Goal: Register for event/course

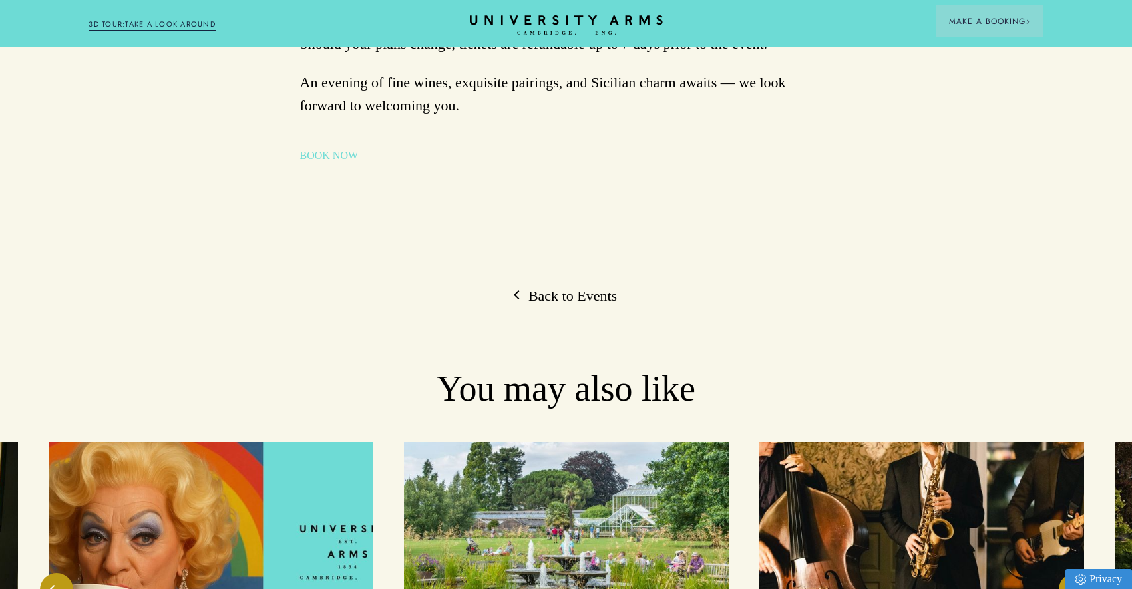
scroll to position [1113, 0]
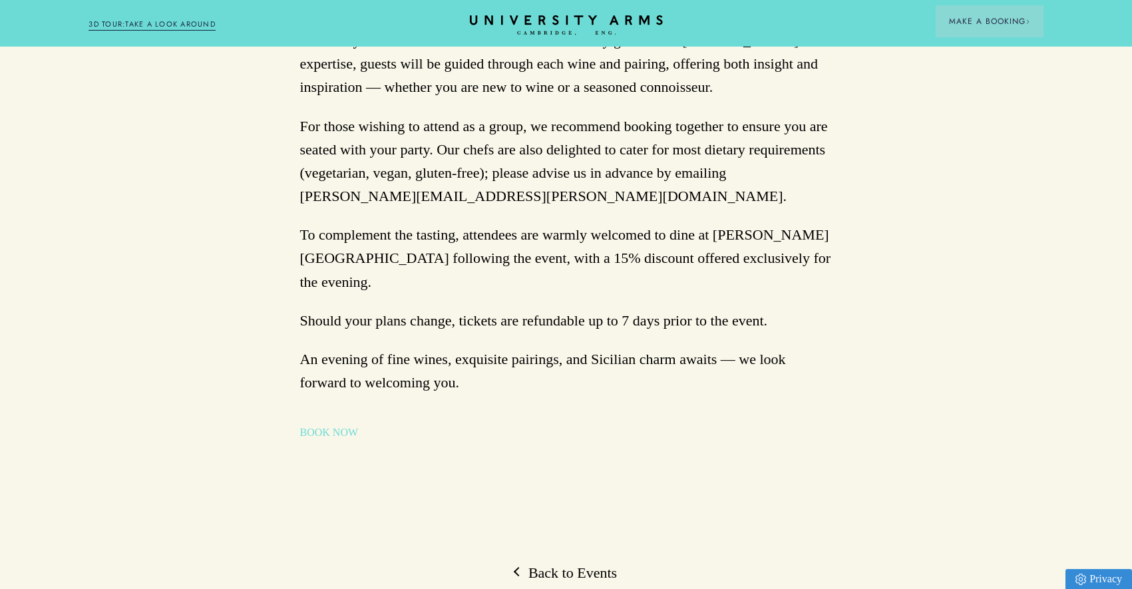
click at [319, 425] on link "BOOK NOW" at bounding box center [329, 433] width 59 height 16
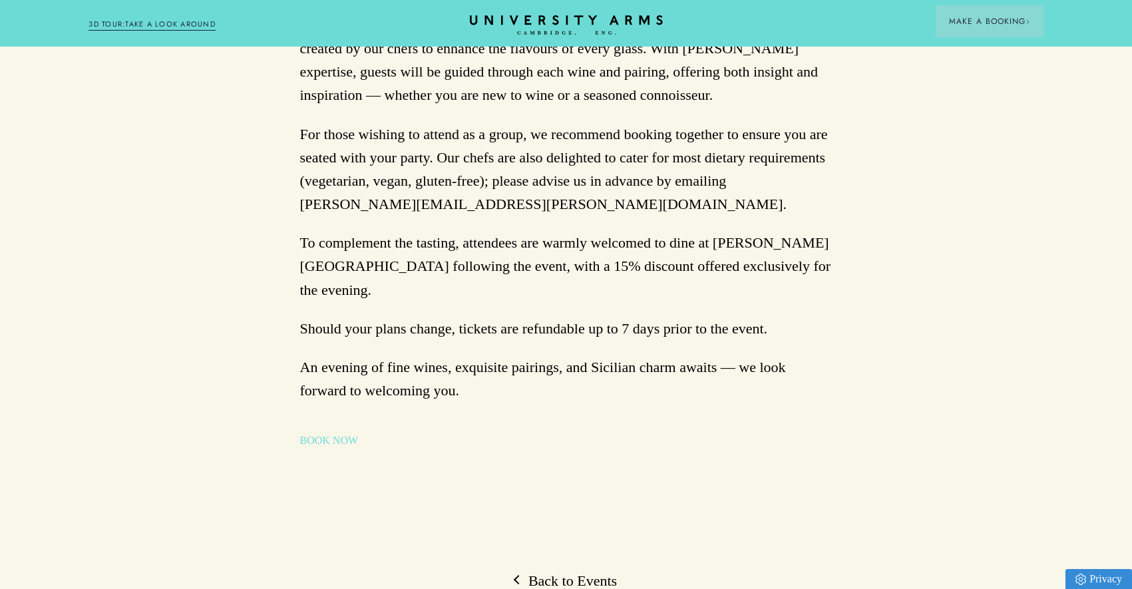
scroll to position [1079, 0]
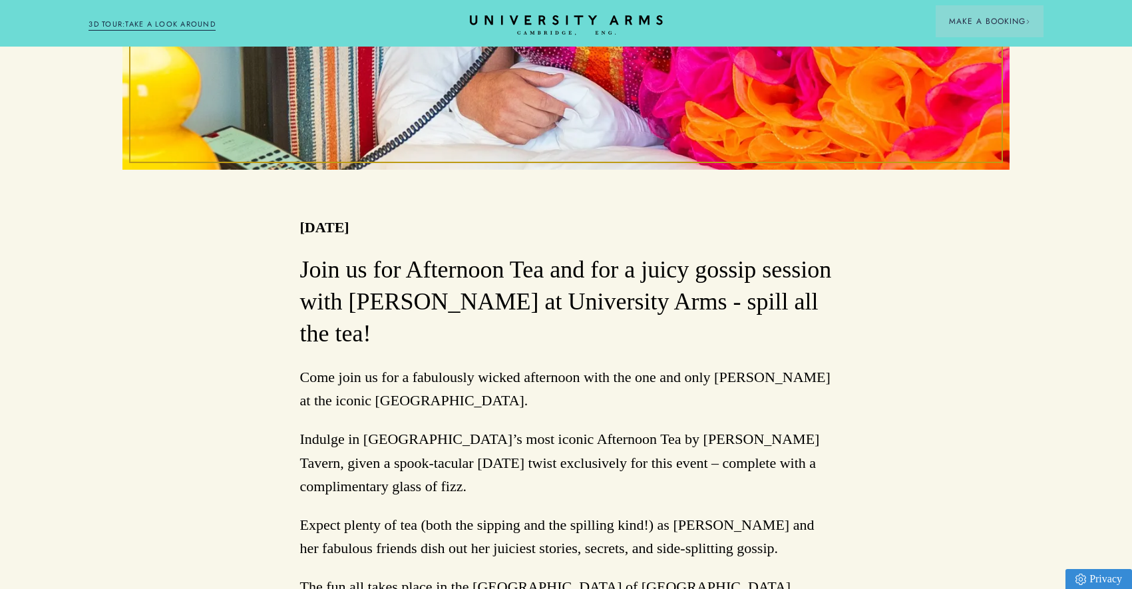
scroll to position [639, 0]
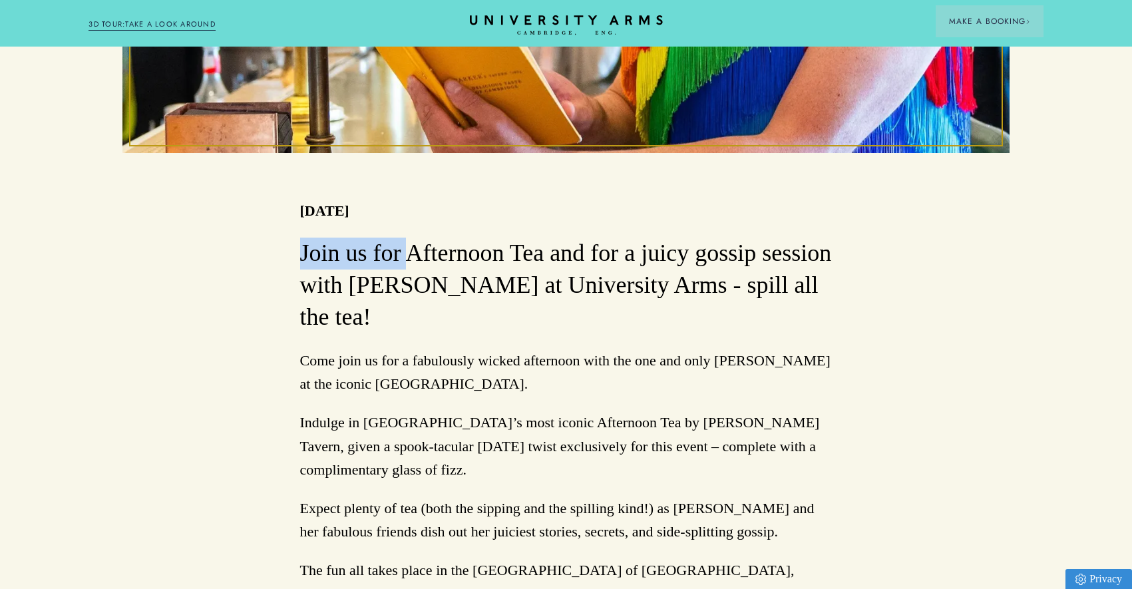
drag, startPoint x: 297, startPoint y: 190, endPoint x: 401, endPoint y: 190, distance: 104.5
click at [401, 190] on div "Back to Events Spill the Tea with [PERSON_NAME] [DATE] Join us for Afternoon Te…" at bounding box center [566, 493] width 1132 height 2020
click at [409, 238] on h3 "Join us for Afternoon Tea and for a juicy gossip session with [PERSON_NAME] at …" at bounding box center [566, 286] width 533 height 96
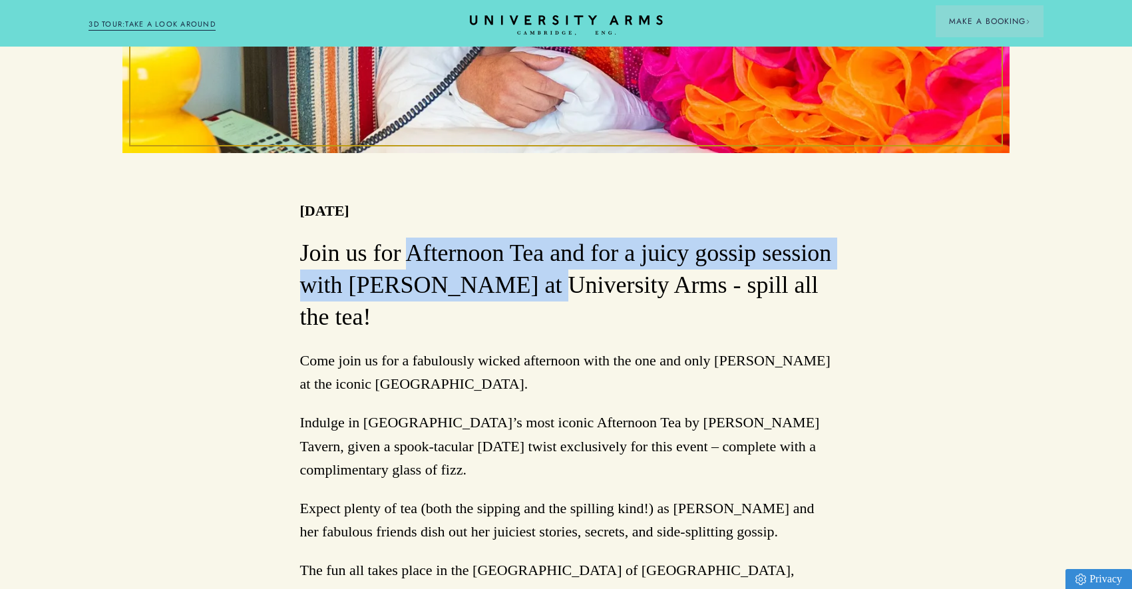
drag, startPoint x: 403, startPoint y: 194, endPoint x: 500, endPoint y: 230, distance: 103.0
click at [500, 238] on h3 "Join us for Afternoon Tea and for a juicy gossip session with [PERSON_NAME] at …" at bounding box center [566, 286] width 533 height 96
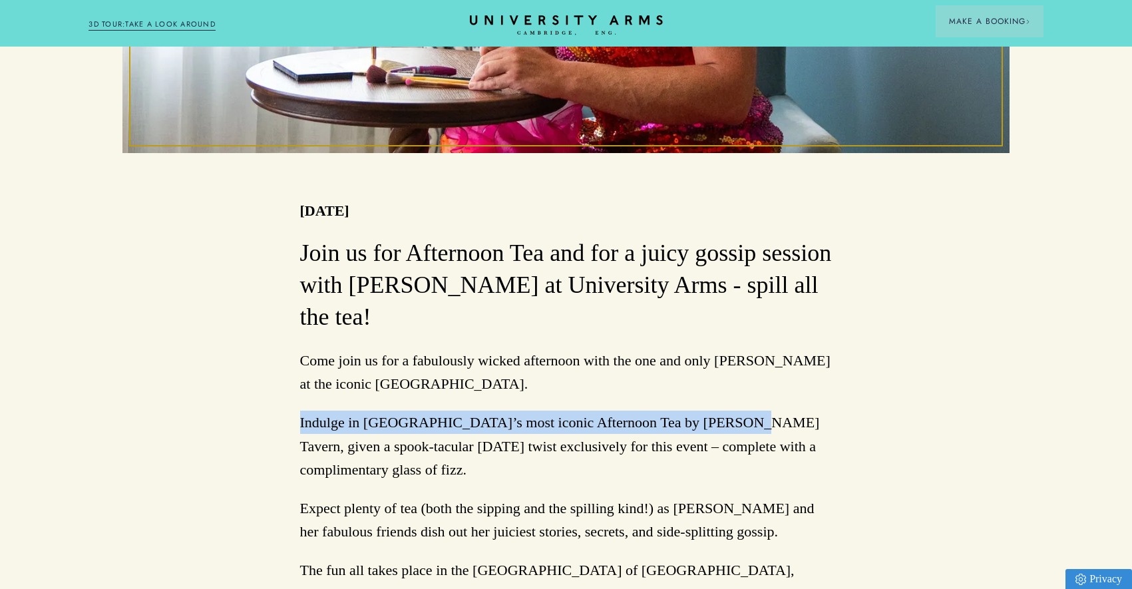
drag, startPoint x: 296, startPoint y: 362, endPoint x: 715, endPoint y: 354, distance: 419.5
click at [715, 354] on div "Back to Events Spill the Tea with [PERSON_NAME] [DATE] Join us for Afternoon Te…" at bounding box center [566, 493] width 1132 height 2020
copy p "Indulge in [GEOGRAPHIC_DATA]’s most iconic Afternoon Tea by [PERSON_NAME] Taver…"
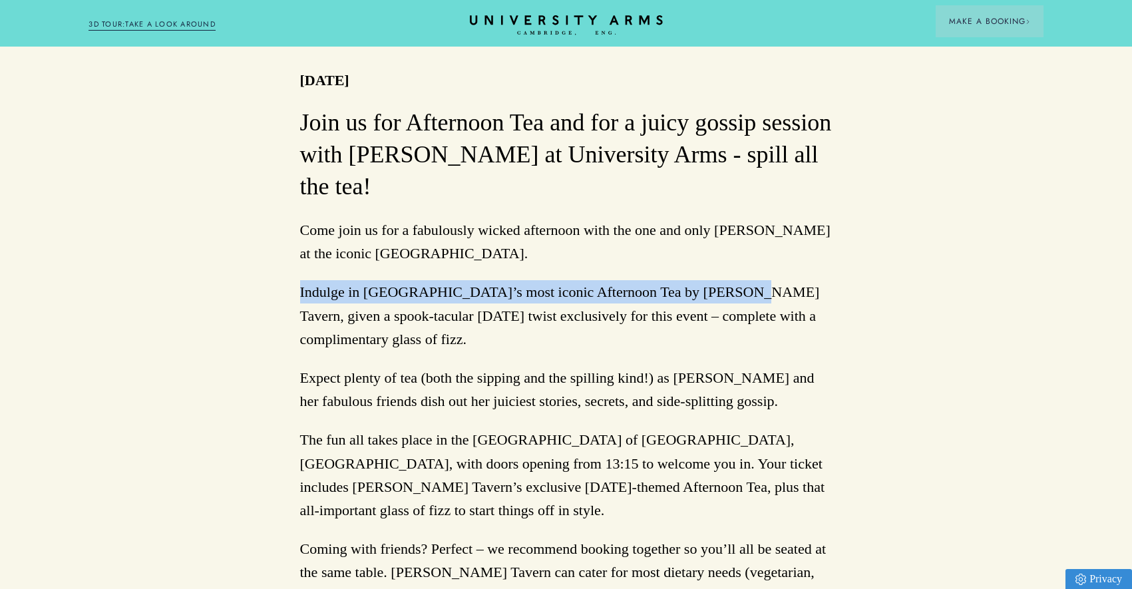
scroll to position [762, 0]
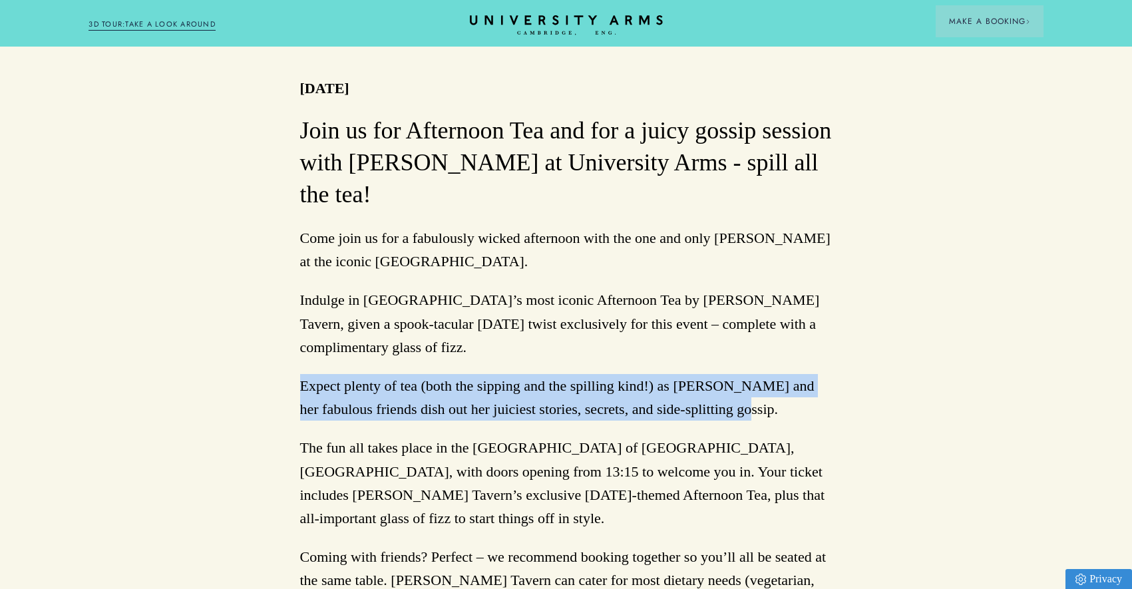
drag, startPoint x: 302, startPoint y: 325, endPoint x: 721, endPoint y: 338, distance: 419.6
click at [722, 374] on p "Expect plenty of tea (both the sipping and the spilling kind!) as [PERSON_NAME]…" at bounding box center [566, 397] width 533 height 47
copy p "Expect plenty of tea (both the sipping and the spilling kind!) as [PERSON_NAME]…"
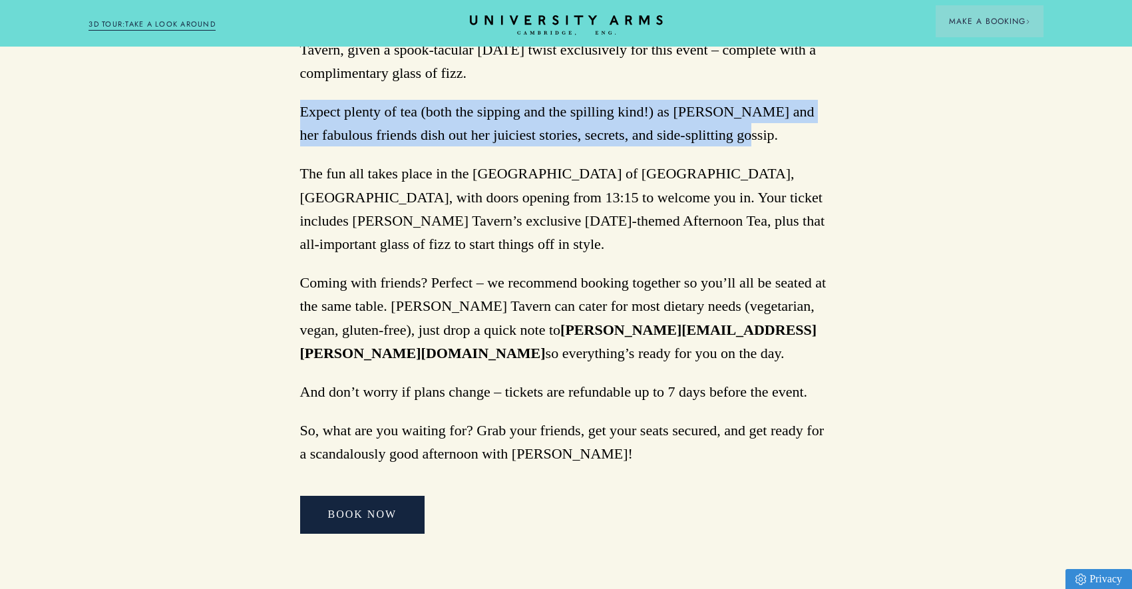
scroll to position [1044, 0]
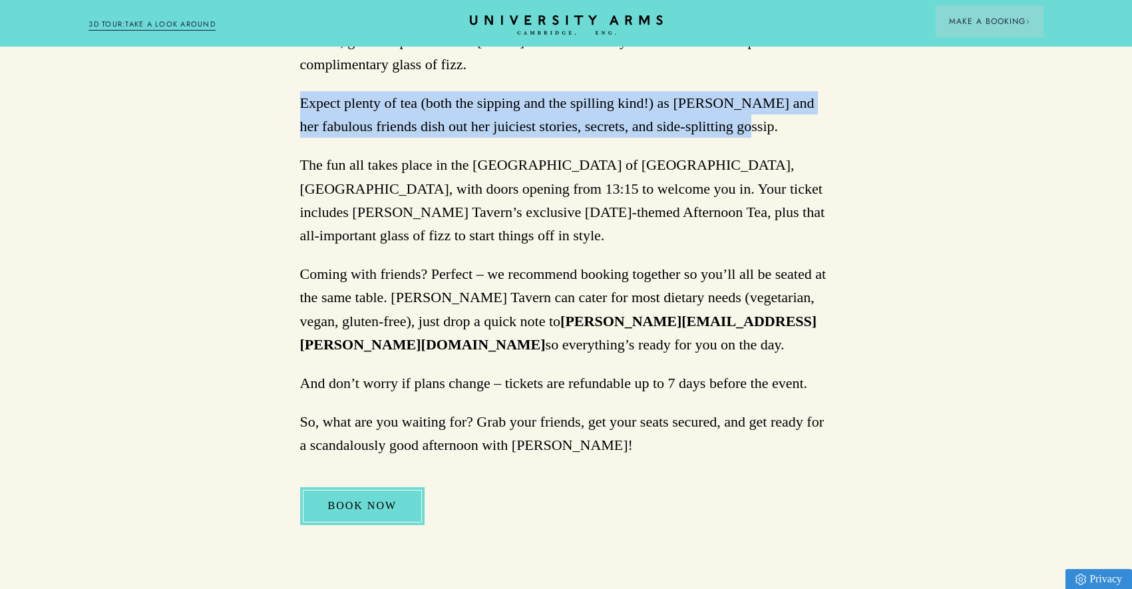
click at [404, 487] on link "BOOK NOW" at bounding box center [362, 505] width 125 height 37
